Goal: Check status

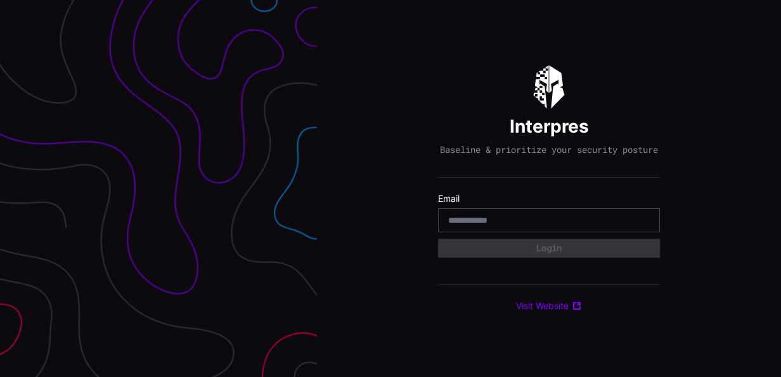
click at [505, 226] on input "email" at bounding box center [549, 219] width 202 height 11
type input "**********"
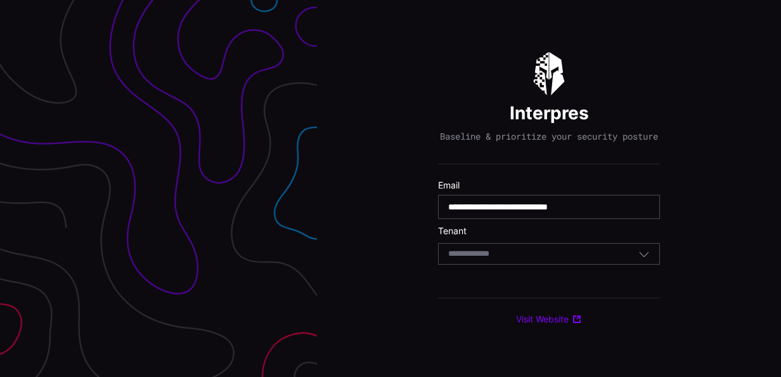
click at [545, 259] on div "Select Tenant" at bounding box center [543, 253] width 190 height 11
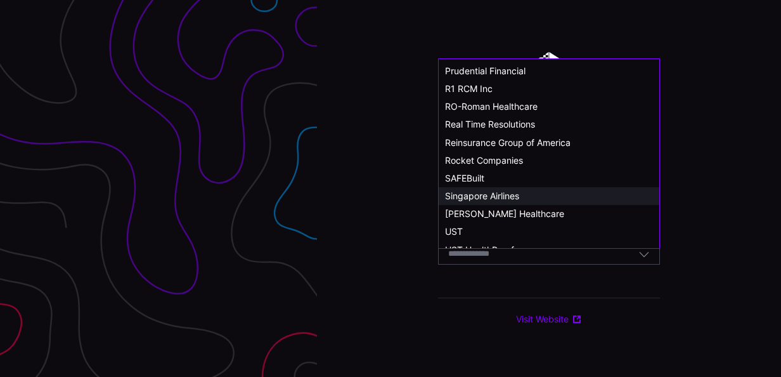
scroll to position [698, 0]
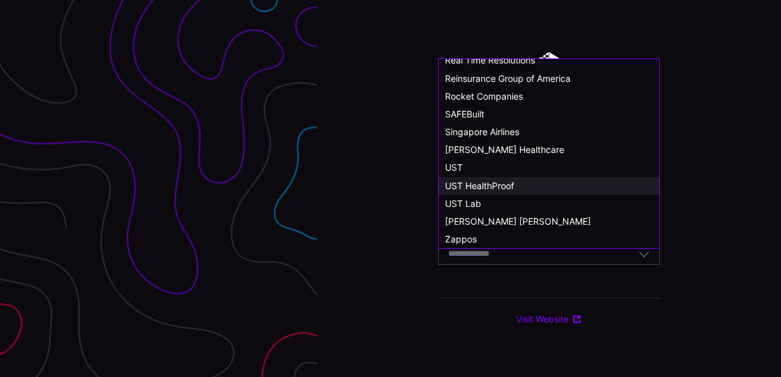
click at [492, 181] on span "UST HealthProof" at bounding box center [479, 185] width 69 height 11
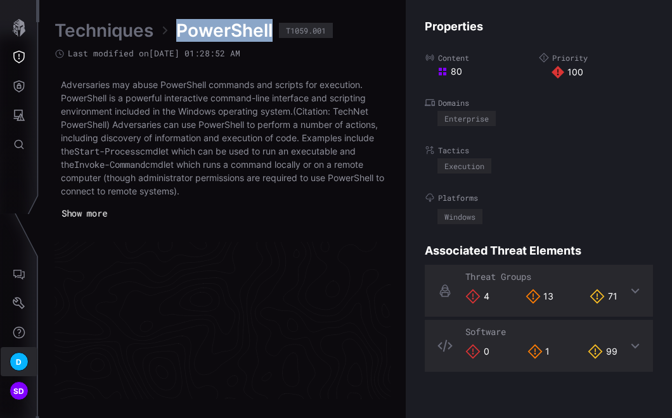
scroll to position [2780, 788]
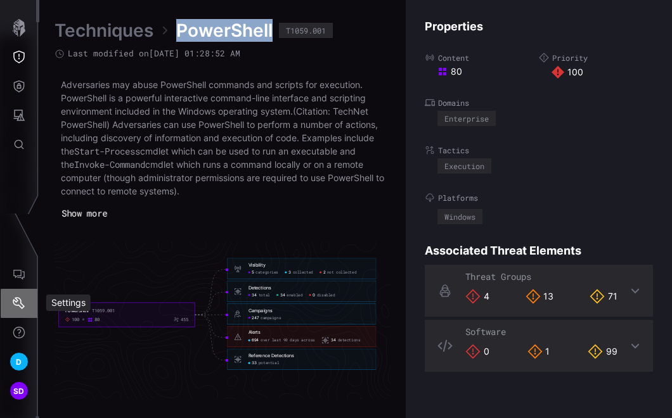
click at [22, 307] on icon "Settings" at bounding box center [19, 303] width 12 height 12
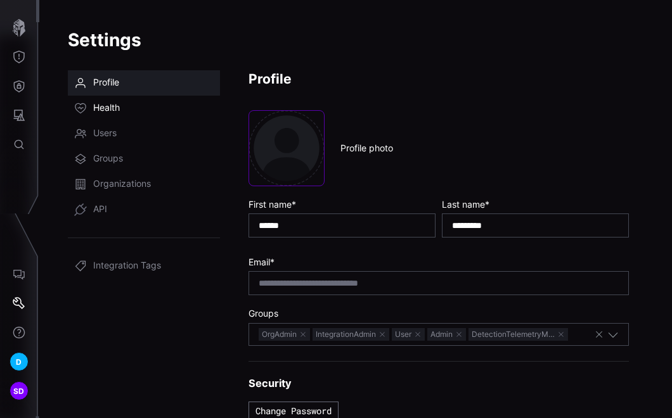
click at [121, 106] on link "Health" at bounding box center [144, 108] width 152 height 25
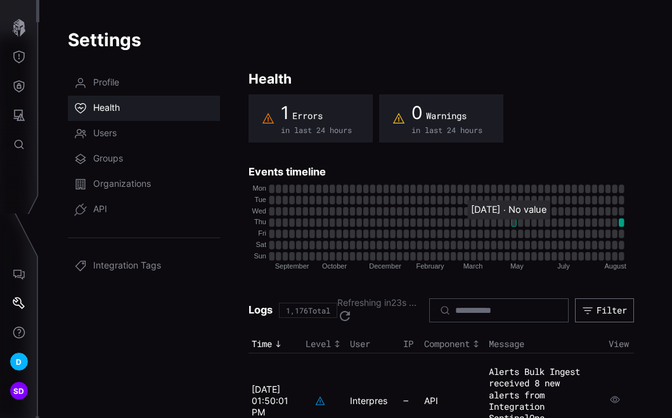
click at [512, 225] on rect "36 ∙ 3: No value" at bounding box center [514, 223] width 4 height 8
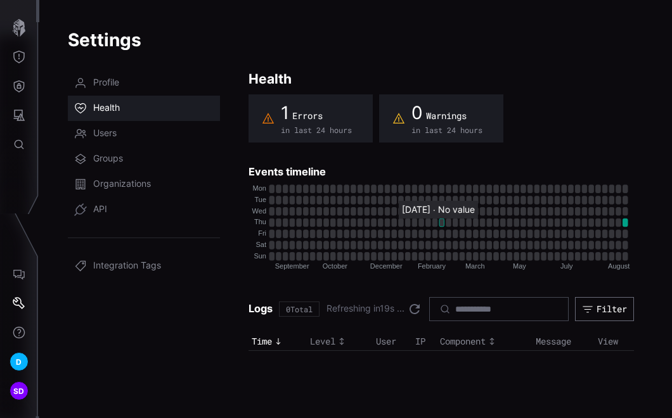
click at [441, 223] on rect "25 ∙ 3: No value" at bounding box center [441, 223] width 5 height 8
click at [285, 126] on span "in last 24 hours" at bounding box center [316, 131] width 71 height 10
click at [438, 112] on span "Warnings" at bounding box center [446, 115] width 41 height 11
click at [624, 219] on rect "52 ∙ 3: 1" at bounding box center [625, 223] width 5 height 8
